Goal: Task Accomplishment & Management: Complete application form

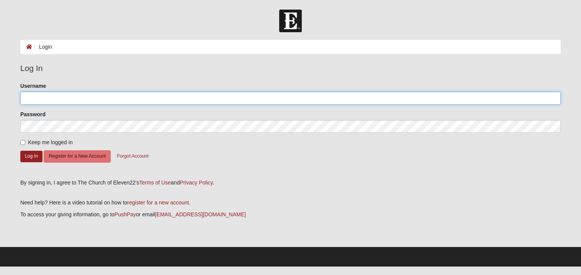
type input "Saracheshire@gmail.com"
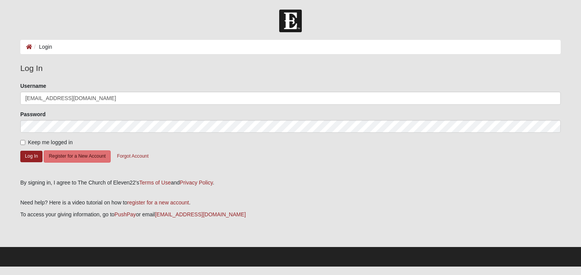
click at [29, 142] on span "Keep me logged in" at bounding box center [50, 142] width 45 height 6
click at [25, 142] on input "Keep me logged in" at bounding box center [22, 142] width 5 height 5
checkbox input "true"
click at [31, 154] on button "Log In" at bounding box center [31, 155] width 22 height 11
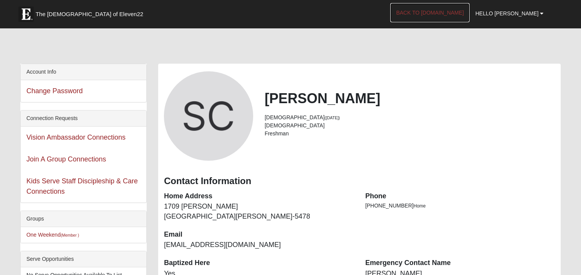
click at [440, 14] on link "Back to COE22.com" at bounding box center [429, 12] width 79 height 19
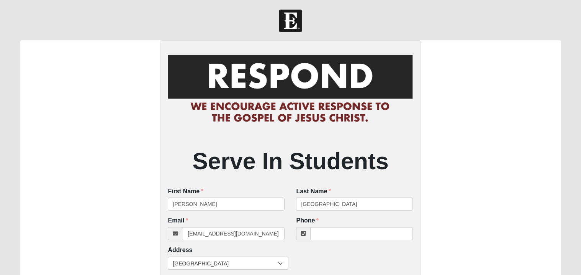
click at [125, 166] on div "Serve In Students First Name [PERSON_NAME] First Name is required. Last Name Ch…" at bounding box center [290, 278] width 540 height 477
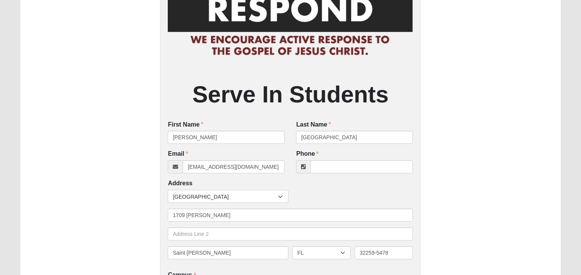
scroll to position [41, 0]
